Goal: Task Accomplishment & Management: Use online tool/utility

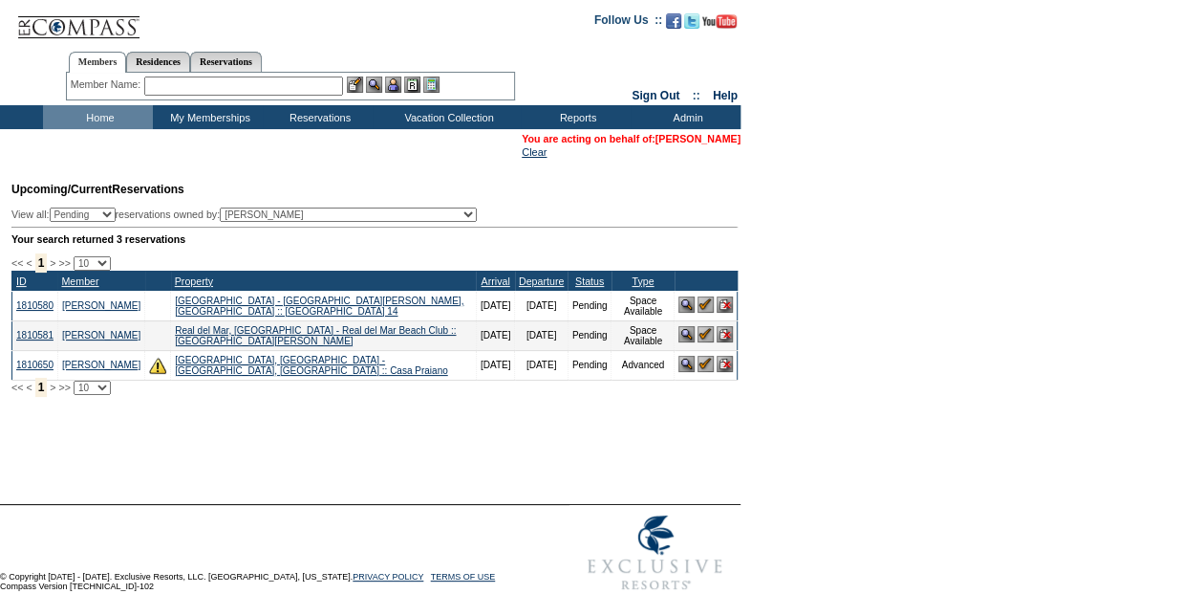
click at [730, 143] on link "[PERSON_NAME]" at bounding box center [698, 138] width 85 height 11
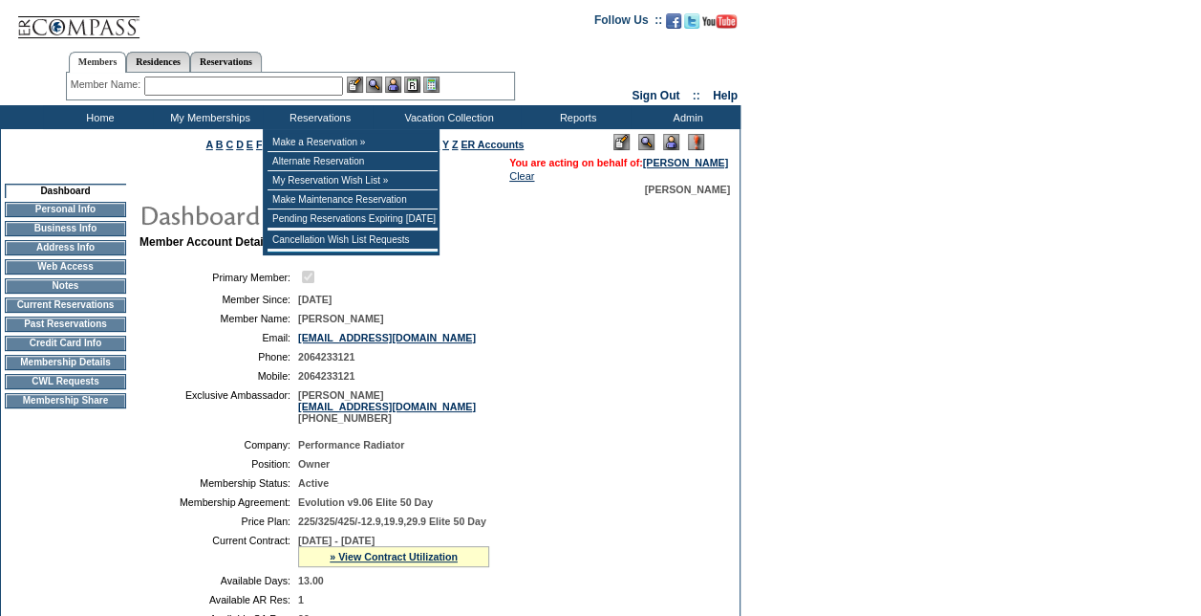
click at [307, 78] on input "text" at bounding box center [243, 85] width 199 height 19
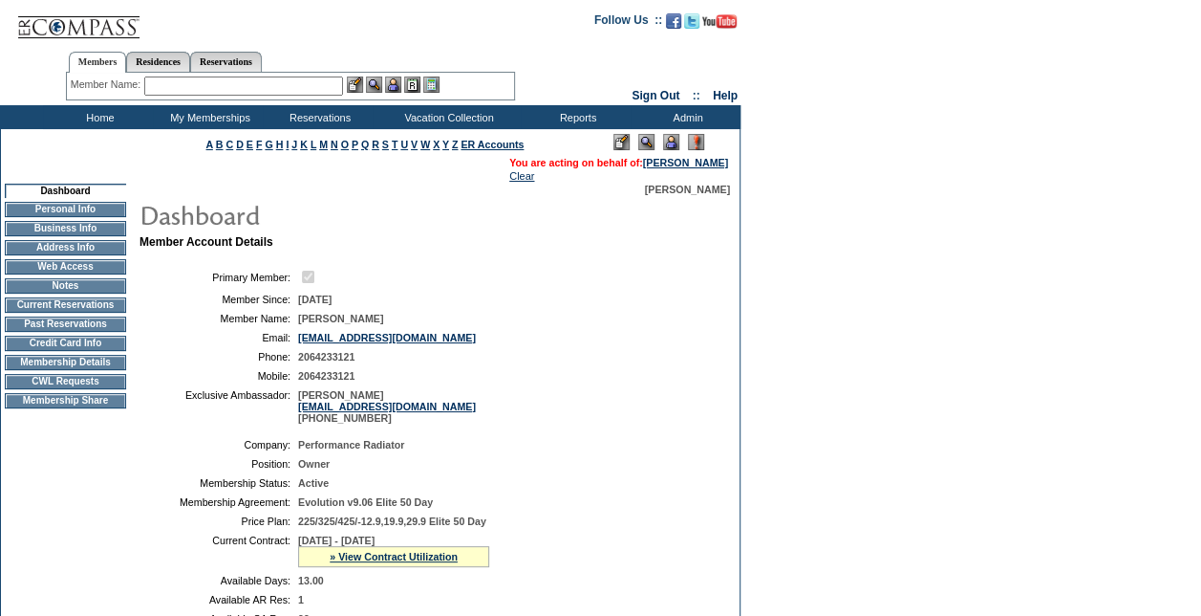
click at [189, 86] on input "text" at bounding box center [243, 85] width 199 height 19
type input "o"
type input "c"
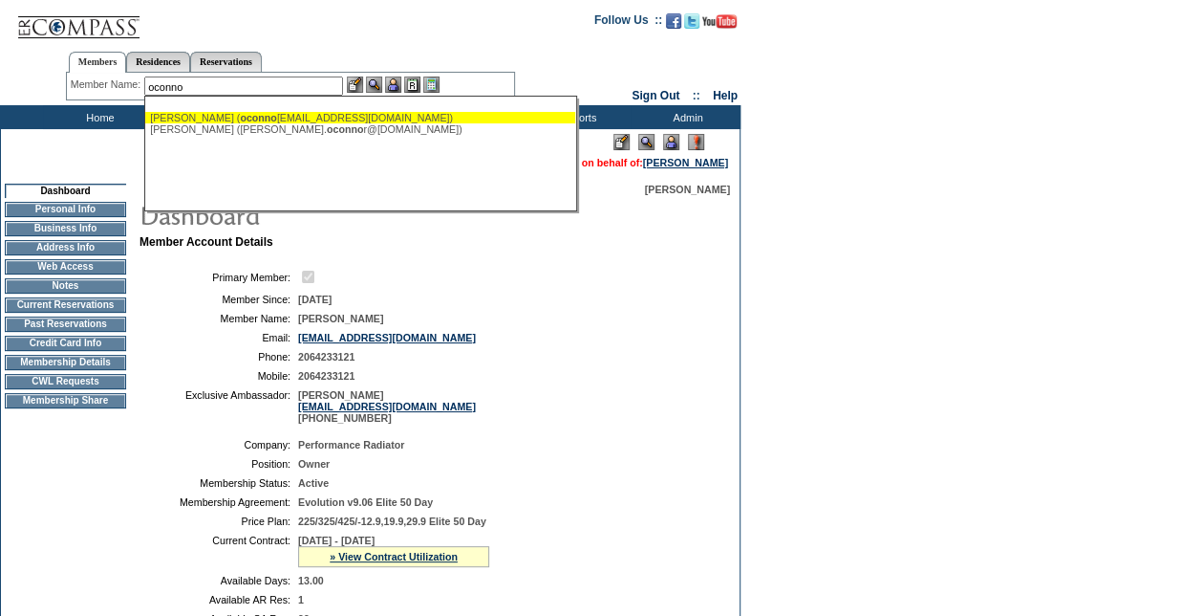
click at [202, 114] on div "[PERSON_NAME] ( oconno [EMAIL_ADDRESS][DOMAIN_NAME])" at bounding box center [360, 117] width 421 height 11
type input "[PERSON_NAME] ([EMAIL_ADDRESS][DOMAIN_NAME])"
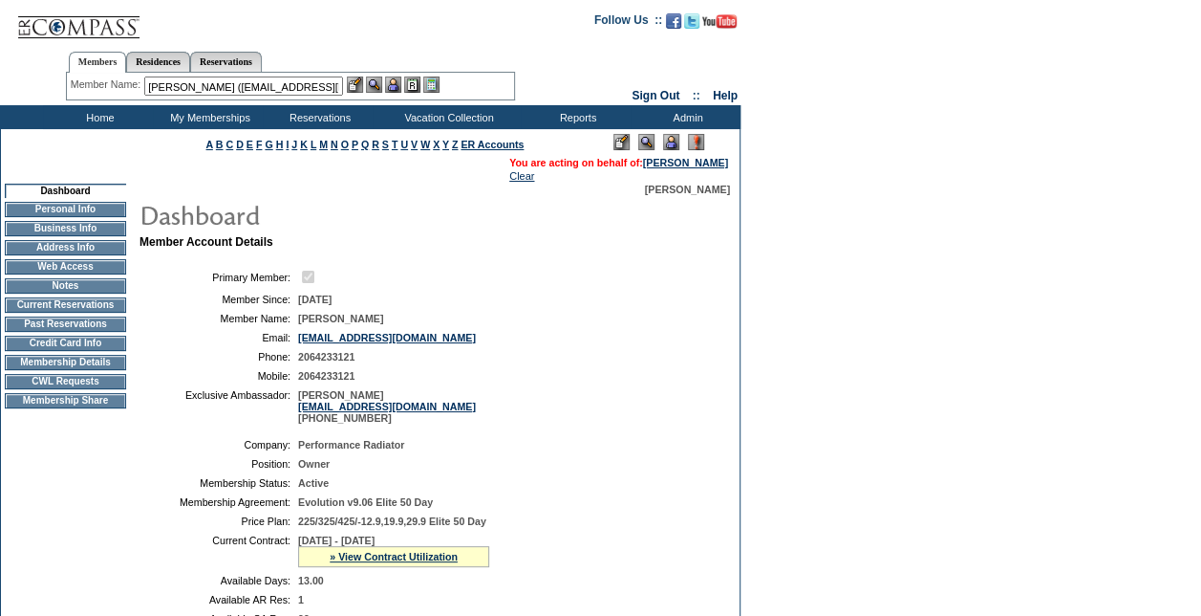
click at [398, 81] on img at bounding box center [393, 84] width 16 height 16
click at [377, 89] on img at bounding box center [374, 84] width 16 height 16
